Goal: Information Seeking & Learning: Learn about a topic

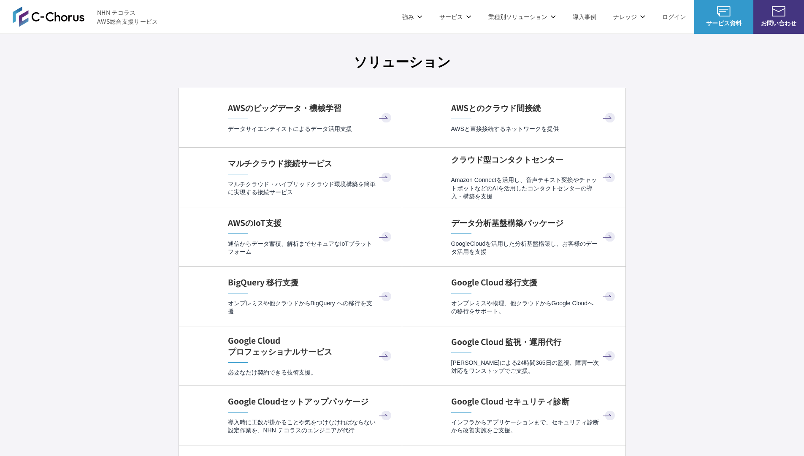
scroll to position [2528, 0]
